Goal: Task Accomplishment & Management: Use online tool/utility

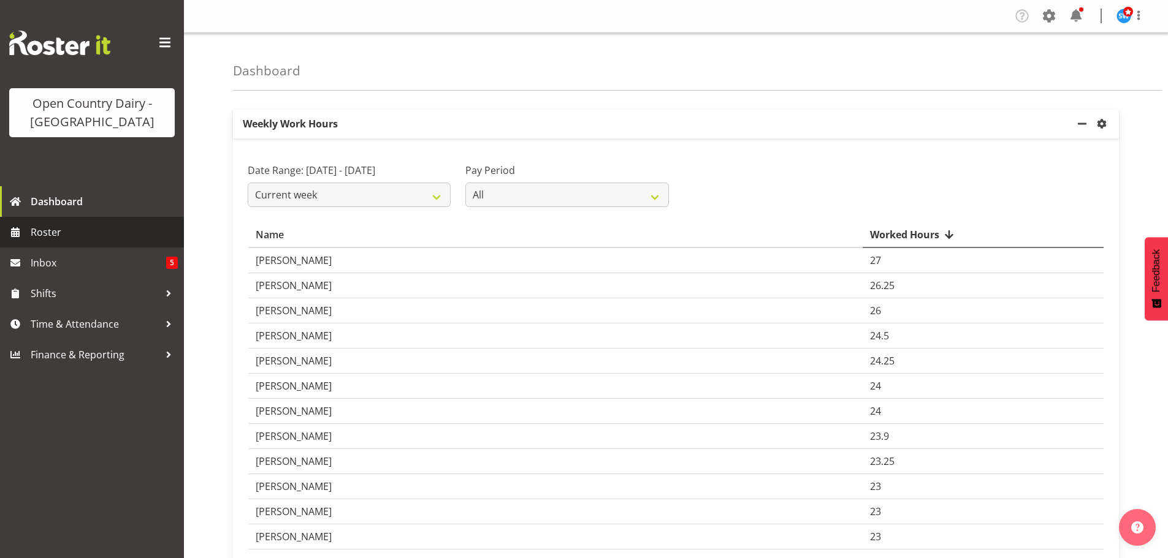
click at [80, 230] on span "Roster" at bounding box center [104, 232] width 147 height 18
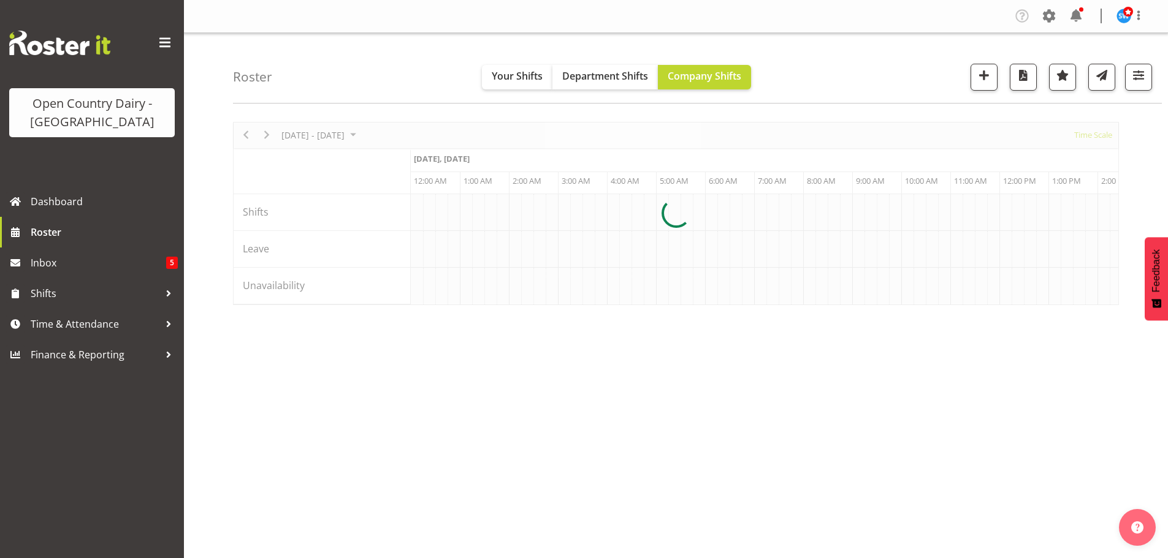
scroll to position [0, 1177]
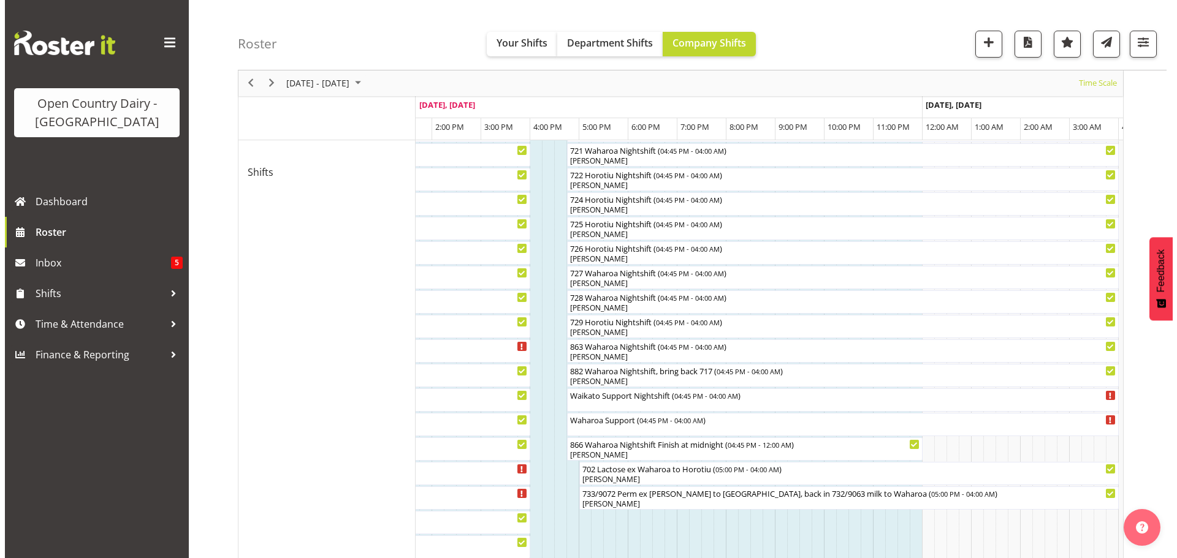
scroll to position [622, 0]
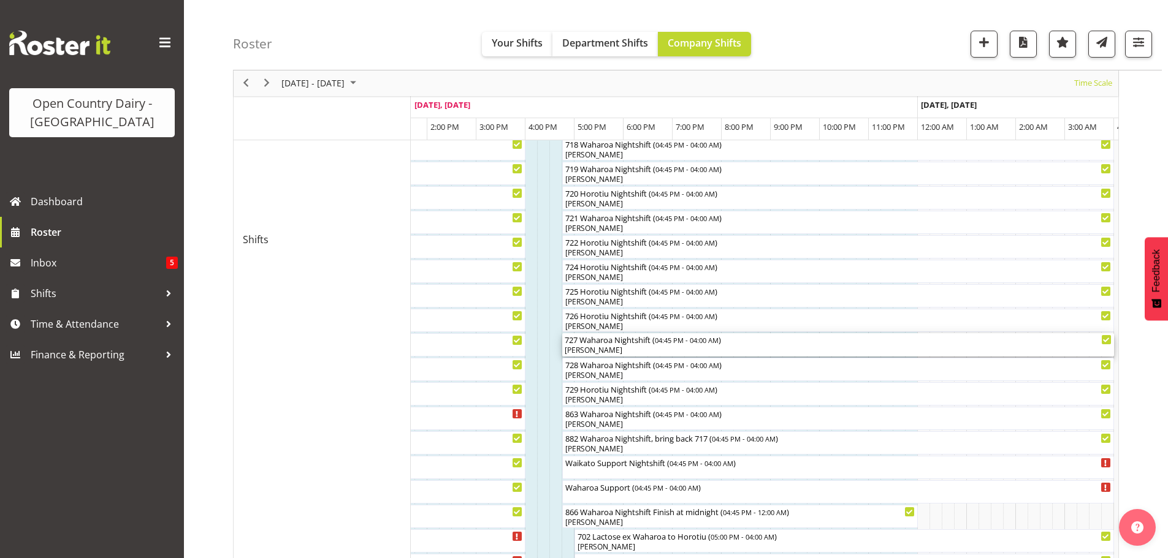
click at [609, 351] on div "[PERSON_NAME]" at bounding box center [838, 350] width 547 height 11
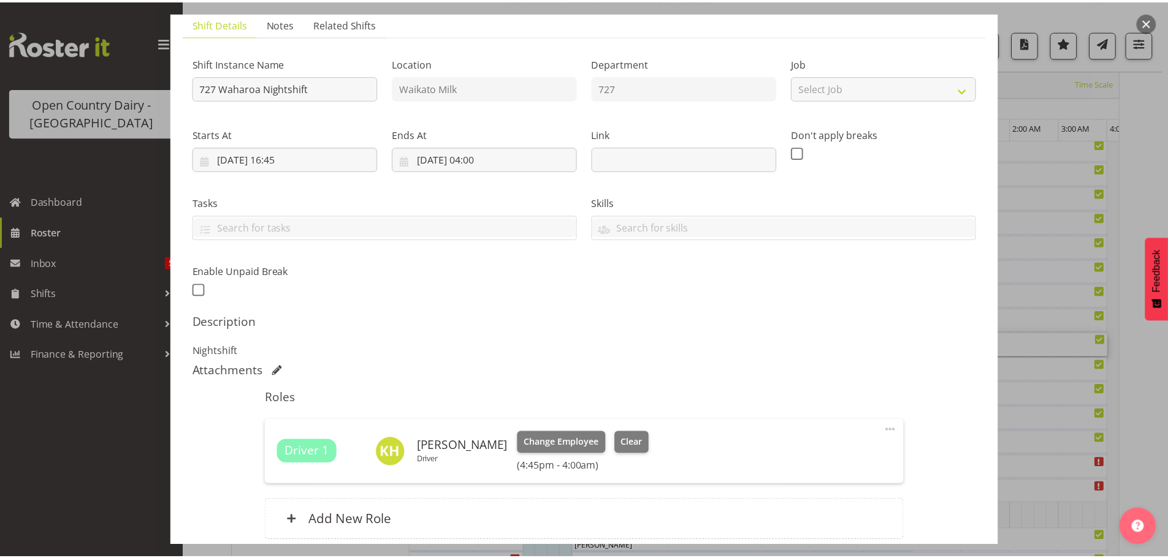
scroll to position [192, 0]
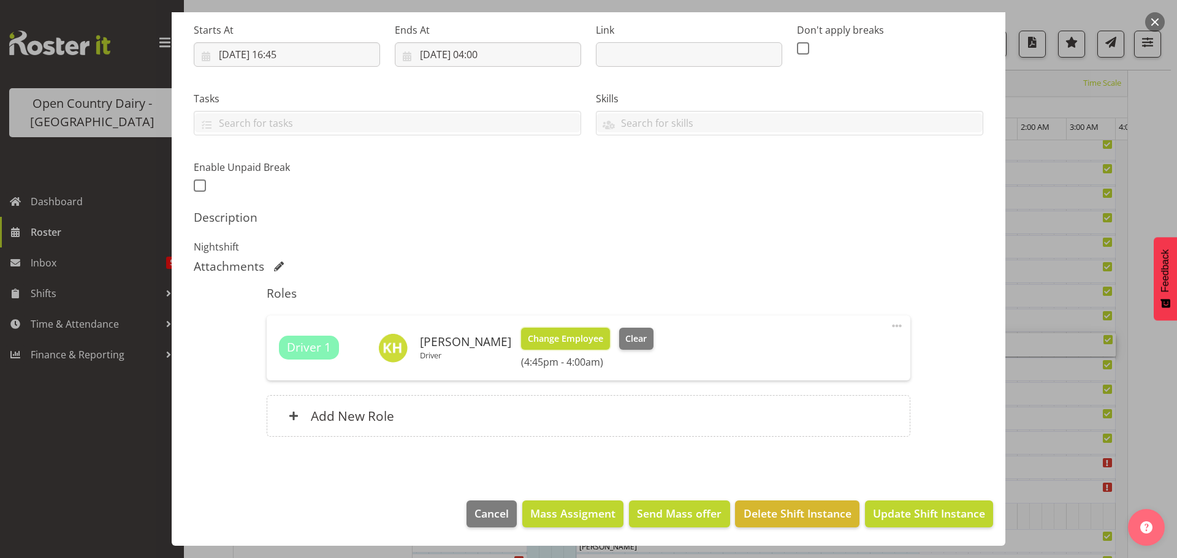
click at [557, 349] on button "Change Employee" at bounding box center [565, 339] width 89 height 22
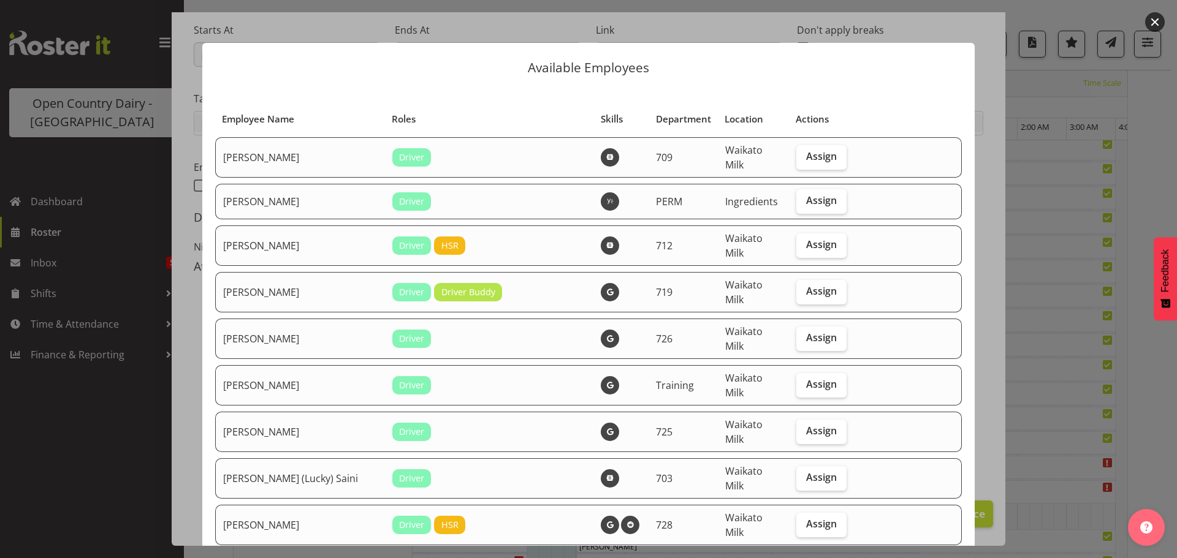
click at [1151, 17] on button "button" at bounding box center [1155, 22] width 20 height 20
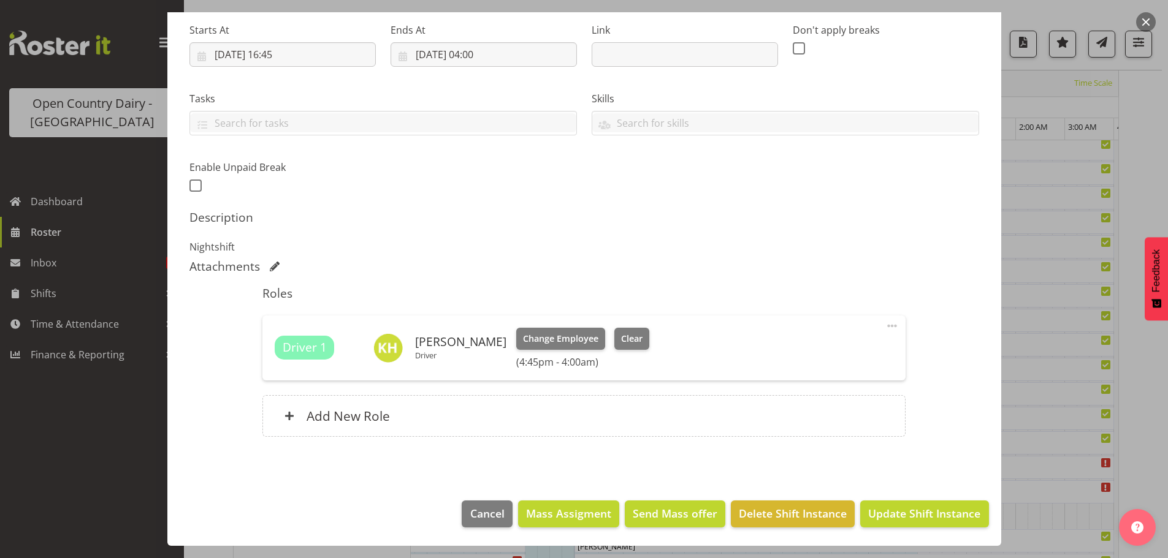
click at [1141, 21] on button "button" at bounding box center [1146, 22] width 20 height 20
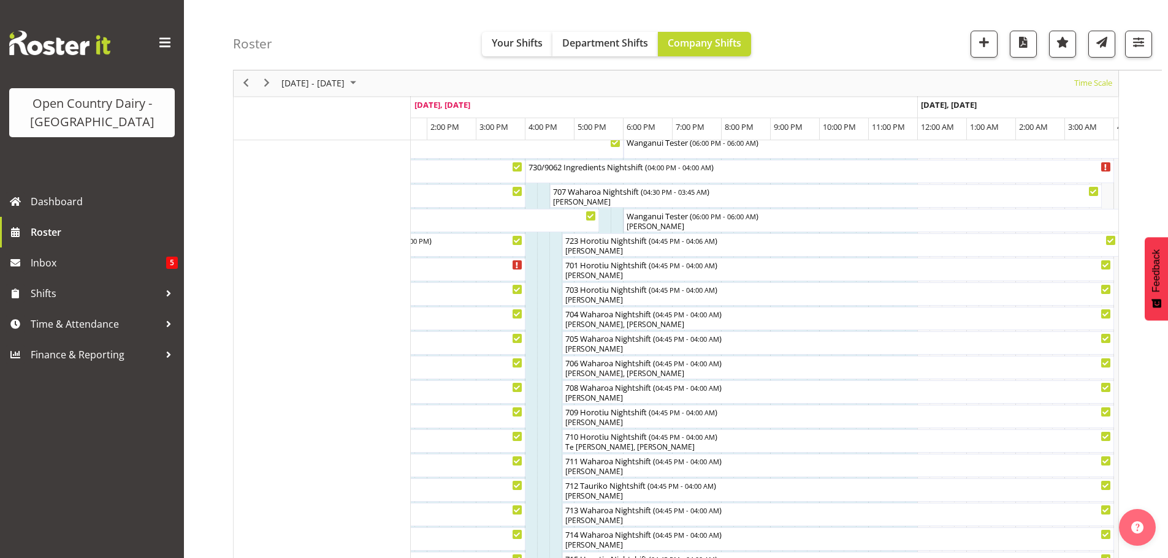
scroll to position [0, 0]
